Goal: Navigation & Orientation: Find specific page/section

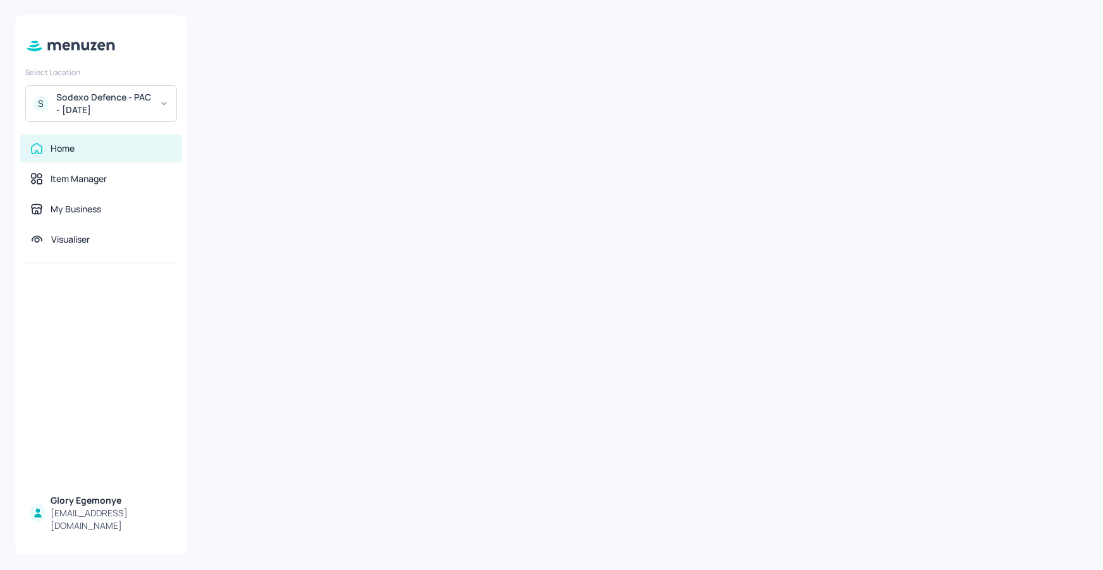
click at [130, 100] on div "Sodexo Defence - PAC - [DATE]" at bounding box center [103, 103] width 95 height 25
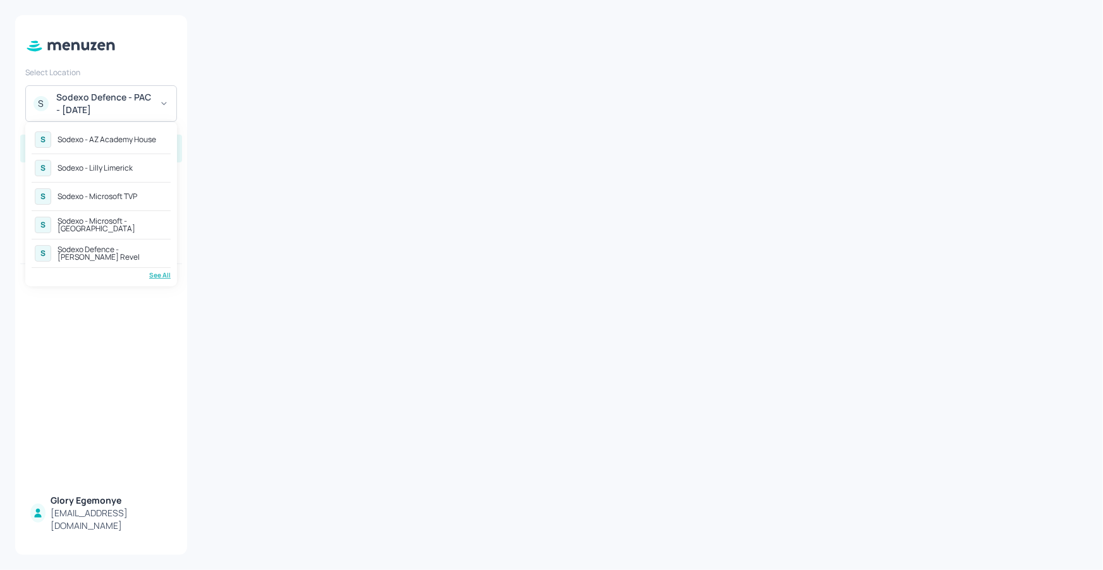
click at [156, 274] on div "See All" at bounding box center [101, 275] width 139 height 9
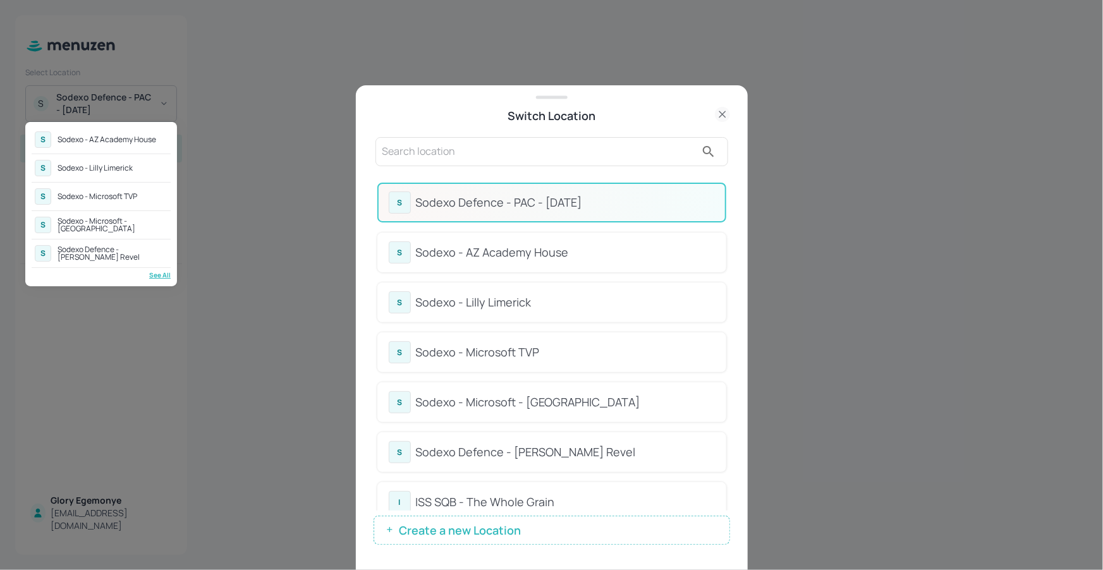
click at [626, 166] on div at bounding box center [551, 285] width 1103 height 570
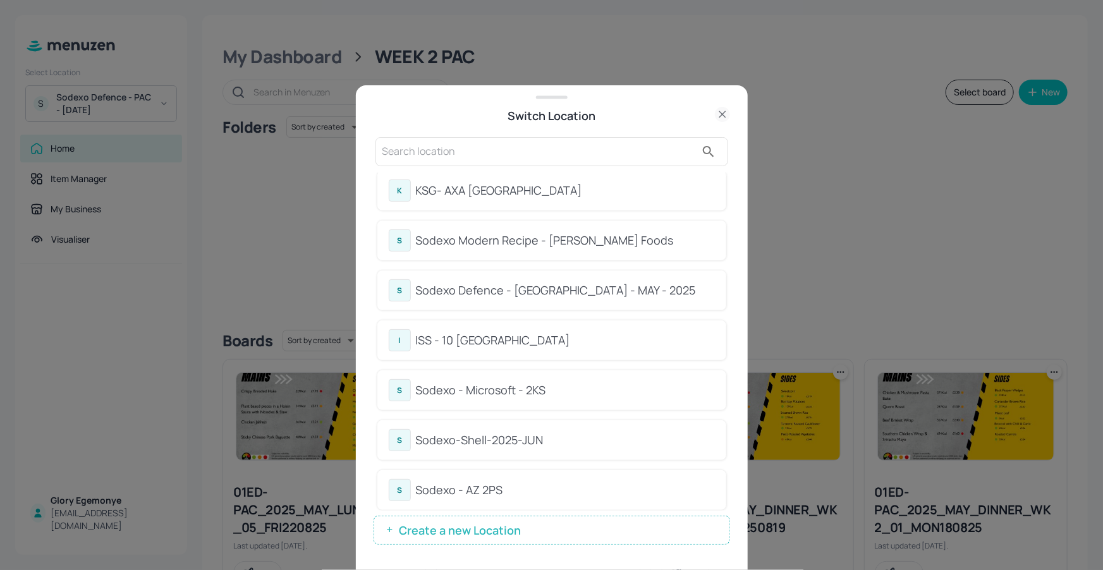
scroll to position [369, 0]
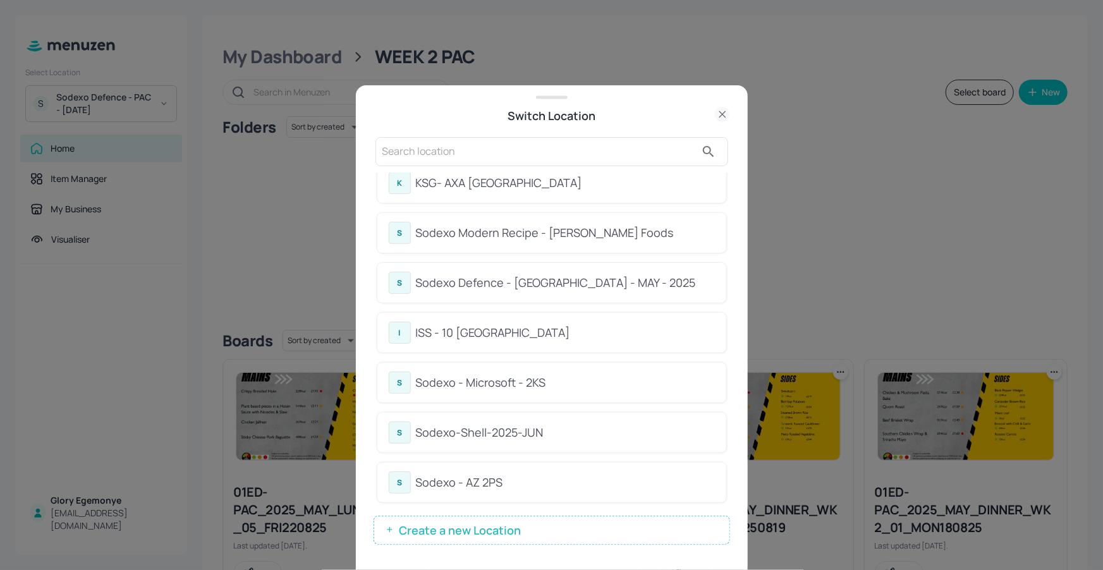
click at [585, 286] on div "Sodexo Defence - [GEOGRAPHIC_DATA] - MAY - 2025" at bounding box center [565, 282] width 299 height 17
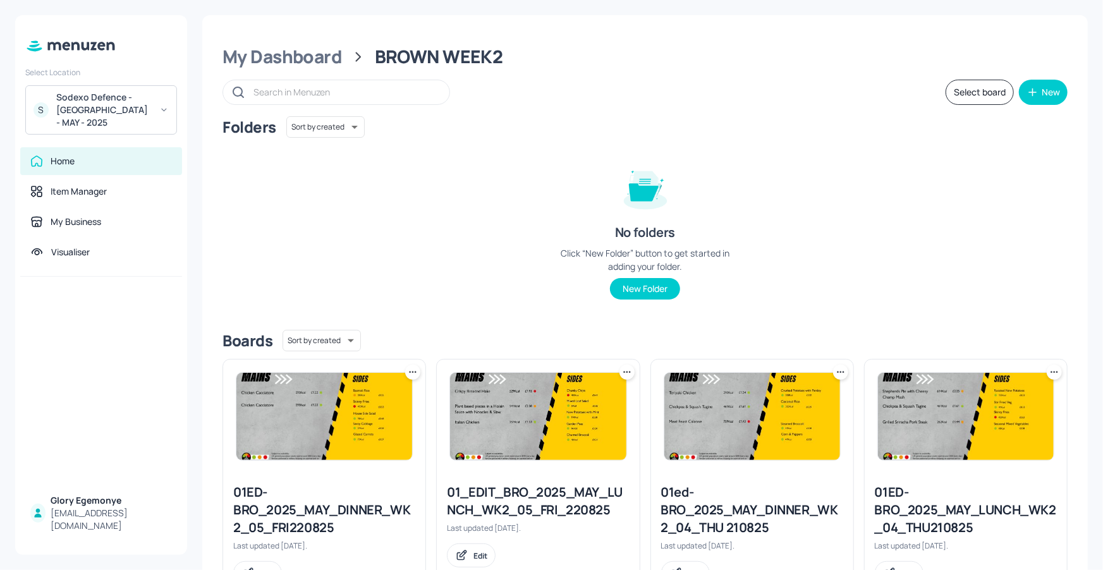
click at [542, 143] on div "Folders Sort by created id ​ No folders Click “New Folder” button to get starte…" at bounding box center [644, 218] width 845 height 204
click at [332, 54] on div "My Dashboard" at bounding box center [281, 57] width 119 height 23
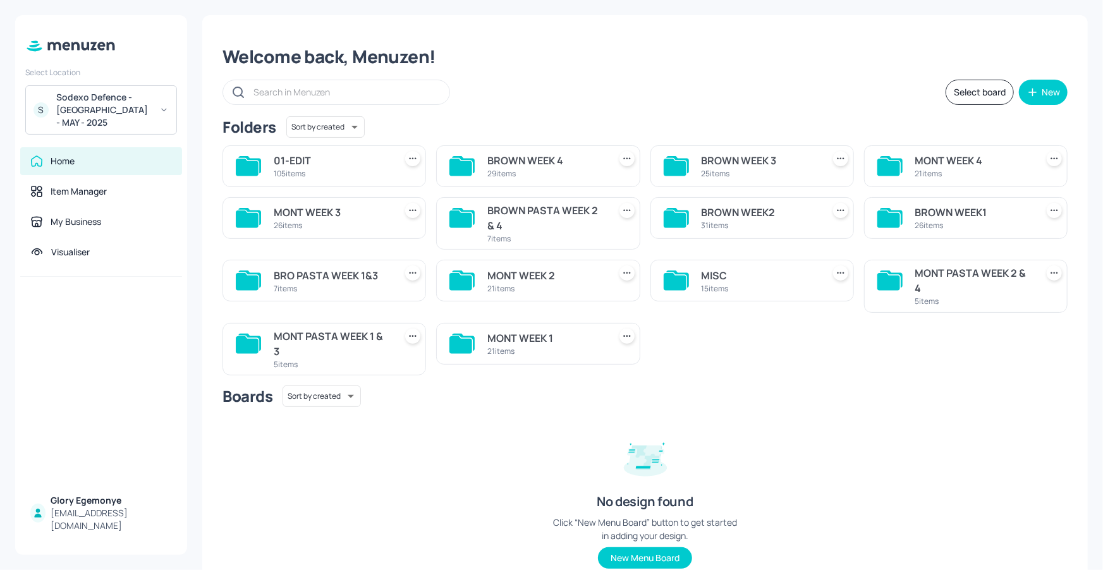
click at [571, 52] on div "Welcome back, Menuzen!" at bounding box center [644, 57] width 845 height 23
